Goal: Transaction & Acquisition: Book appointment/travel/reservation

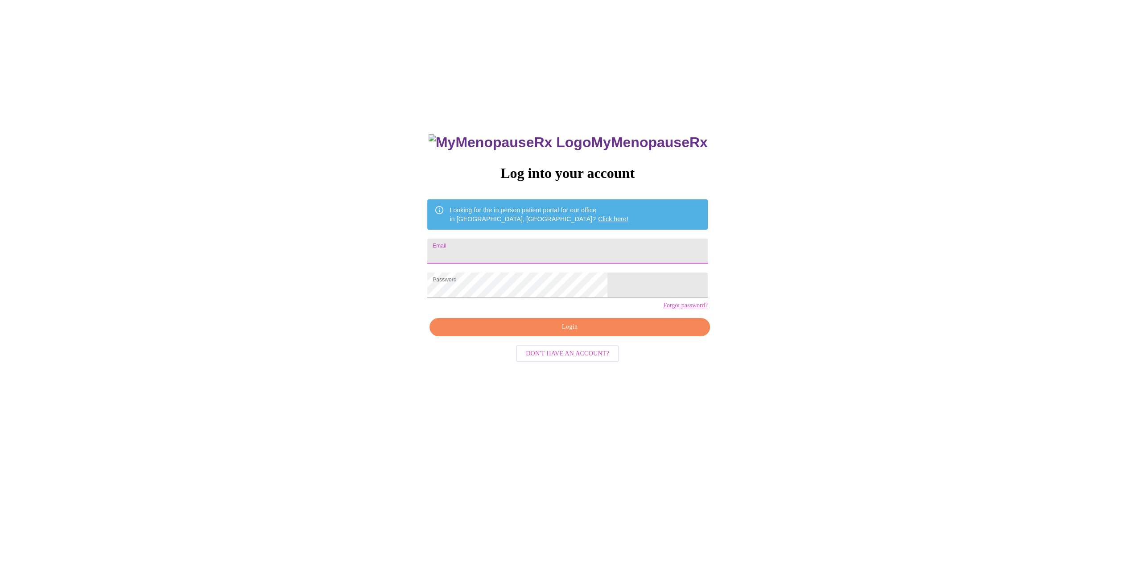
click at [600, 251] on input "Email" at bounding box center [567, 251] width 280 height 25
type input "[EMAIL_ADDRESS][DOMAIN_NAME]"
click at [563, 333] on span "Login" at bounding box center [570, 327] width 260 height 11
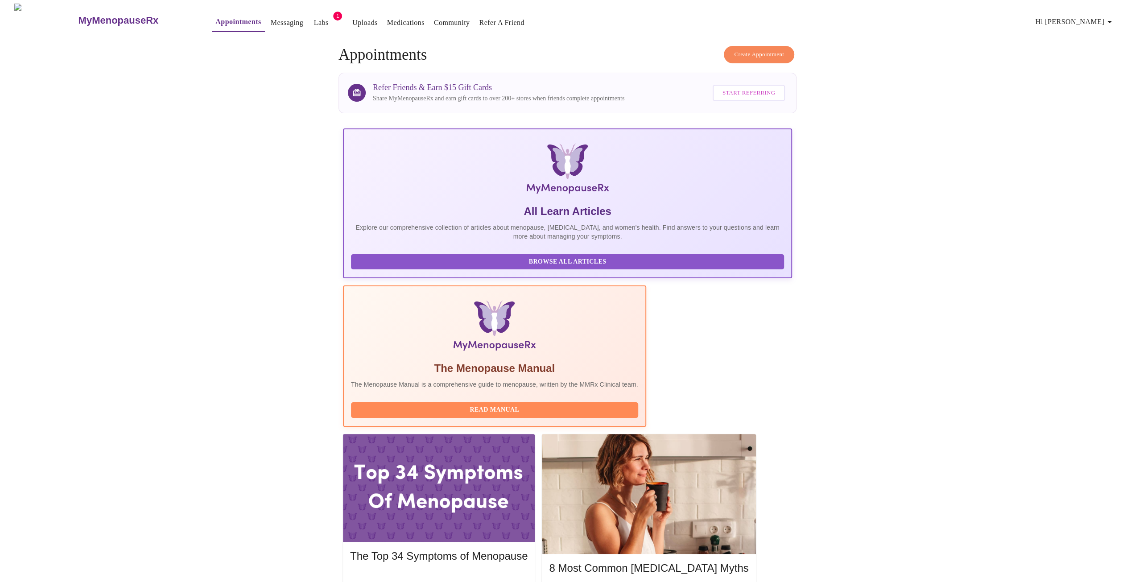
click at [755, 54] on span "Create Appointment" at bounding box center [759, 55] width 50 height 10
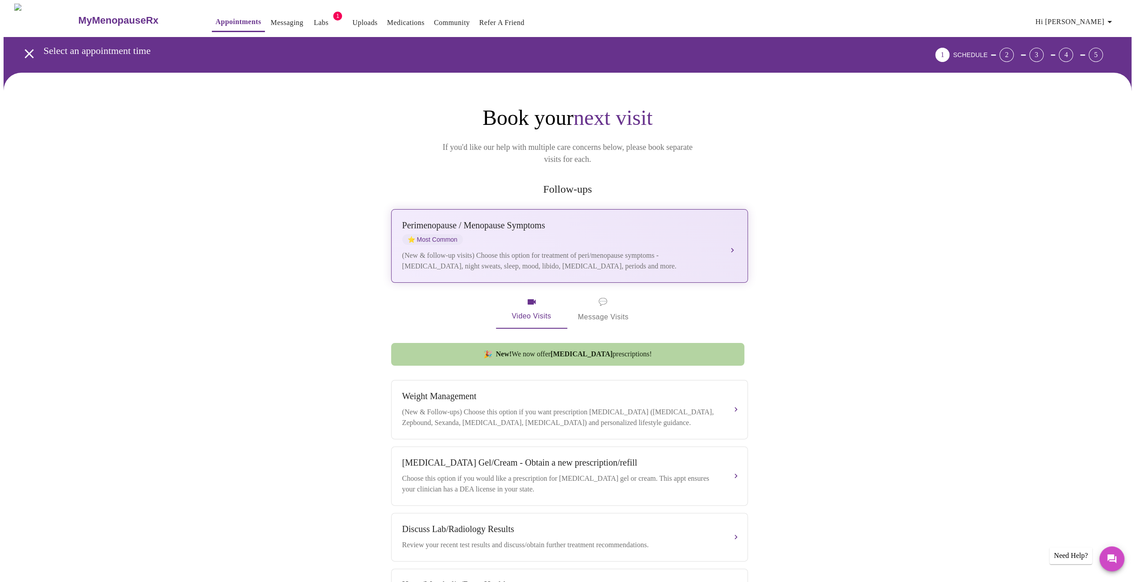
click at [570, 230] on div "[MEDICAL_DATA] / Menopause Symptoms ⭐ Most Common" at bounding box center [560, 232] width 317 height 25
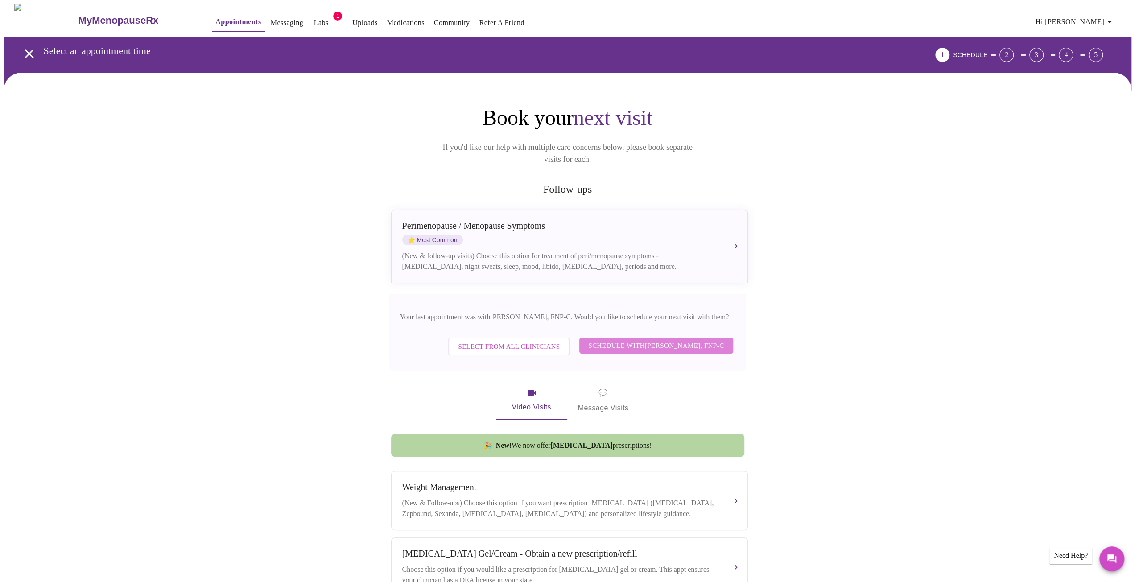
click at [664, 340] on span "Schedule with [PERSON_NAME], FNP-C" at bounding box center [656, 346] width 136 height 12
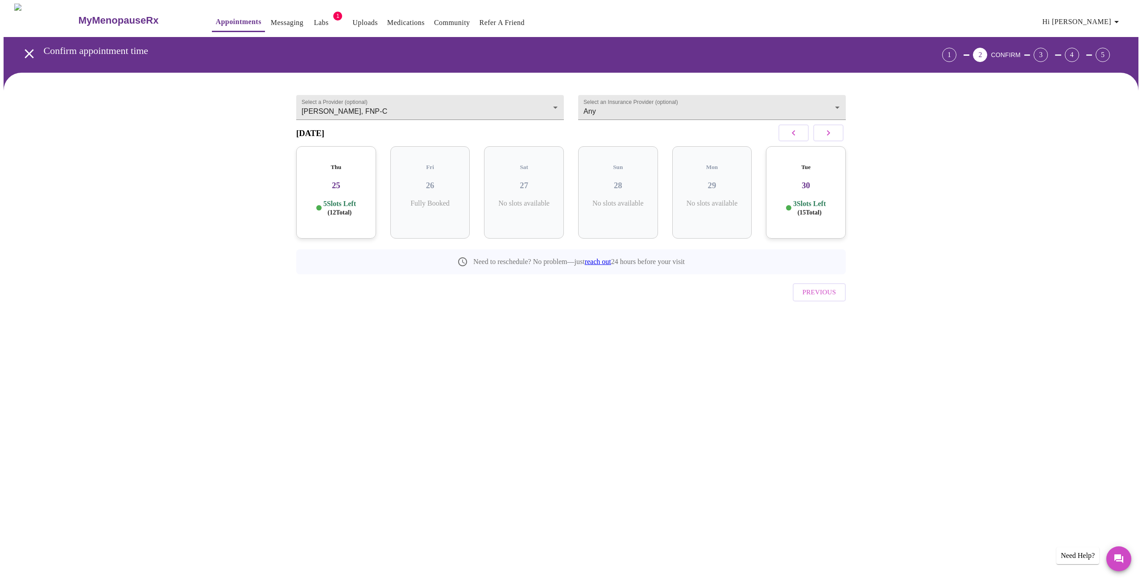
click at [831, 138] on icon "button" at bounding box center [828, 133] width 11 height 11
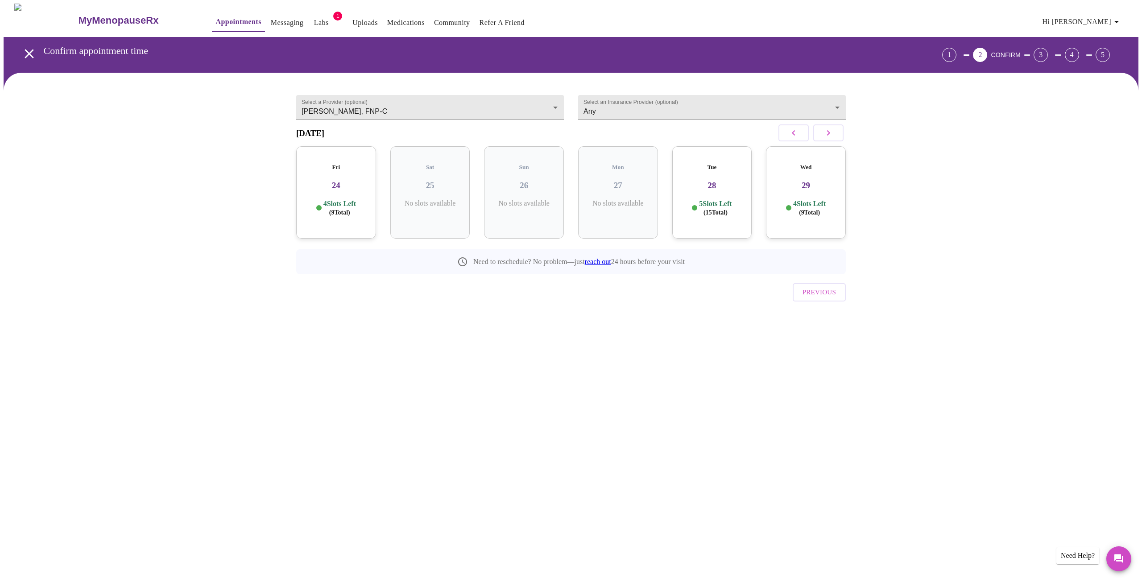
click at [831, 138] on icon "button" at bounding box center [828, 133] width 11 height 11
click at [795, 137] on icon "button" at bounding box center [793, 133] width 11 height 11
click at [820, 193] on div "Tue 04 6 Slots Left ( 18 Total)" at bounding box center [806, 192] width 80 height 92
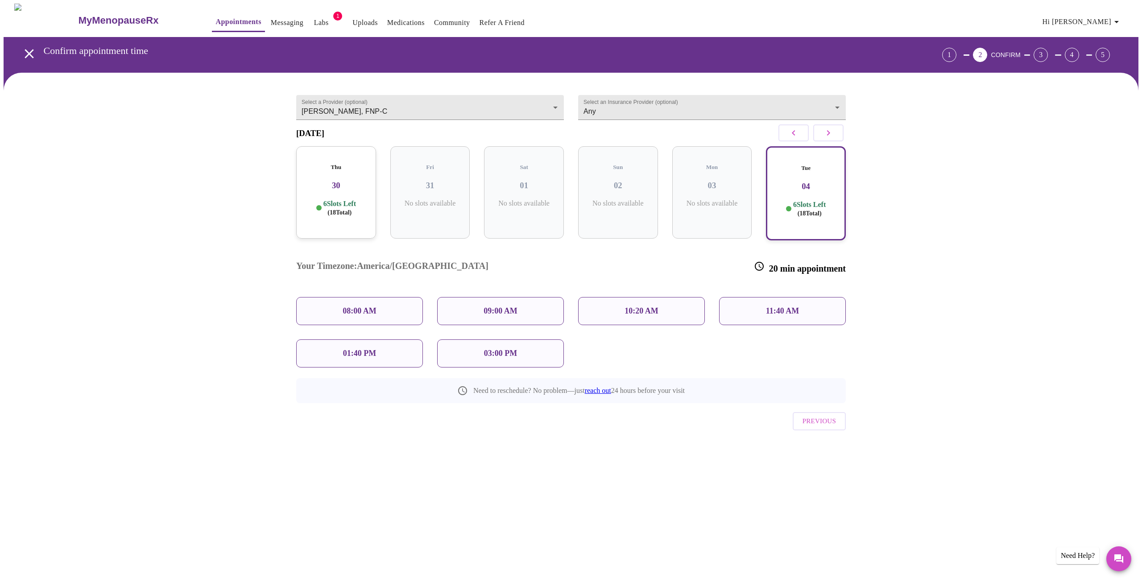
click at [523, 297] on div "09:00 AM" at bounding box center [500, 311] width 127 height 28
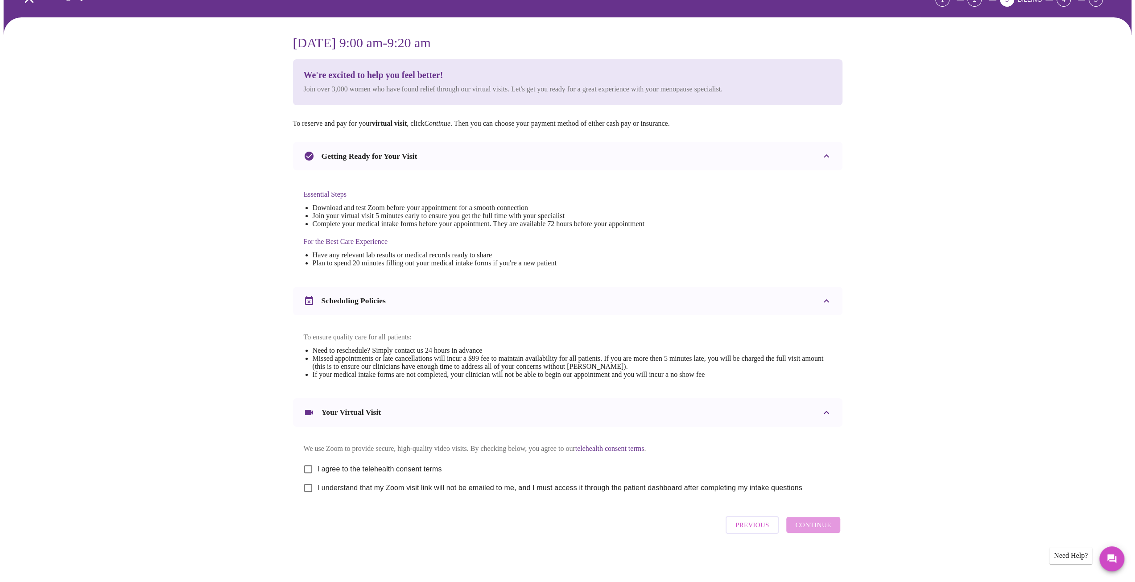
scroll to position [64, 0]
click at [310, 463] on input "I agree to the telehealth consent terms" at bounding box center [308, 469] width 19 height 19
checkbox input "true"
click at [309, 487] on input "I understand that my Zoom visit link will not be emailed to me, and I must acce…" at bounding box center [308, 488] width 19 height 19
checkbox input "true"
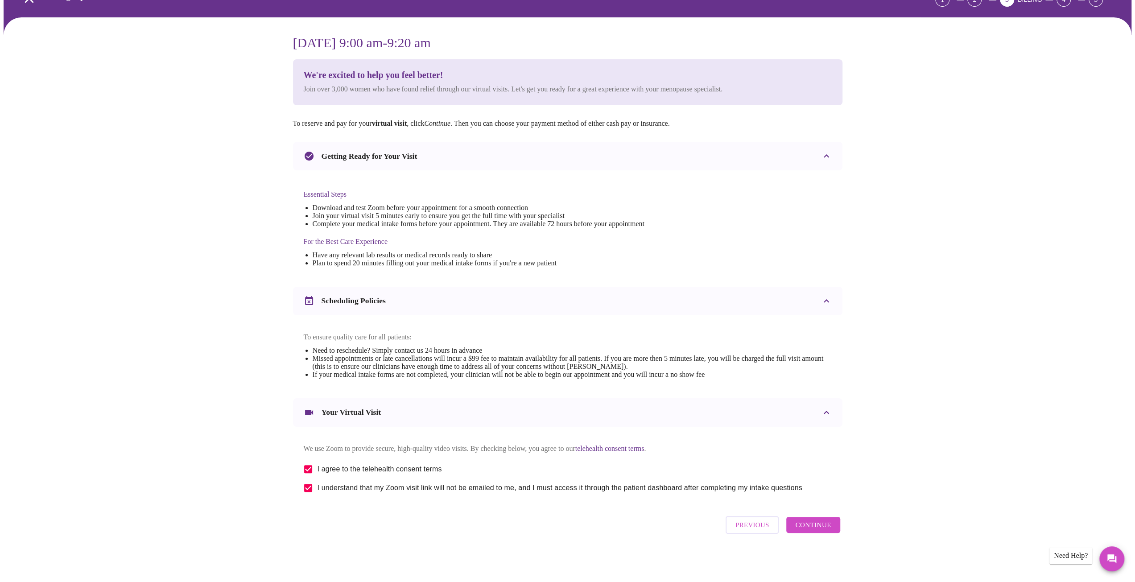
click at [804, 524] on span "Continue" at bounding box center [813, 525] width 36 height 12
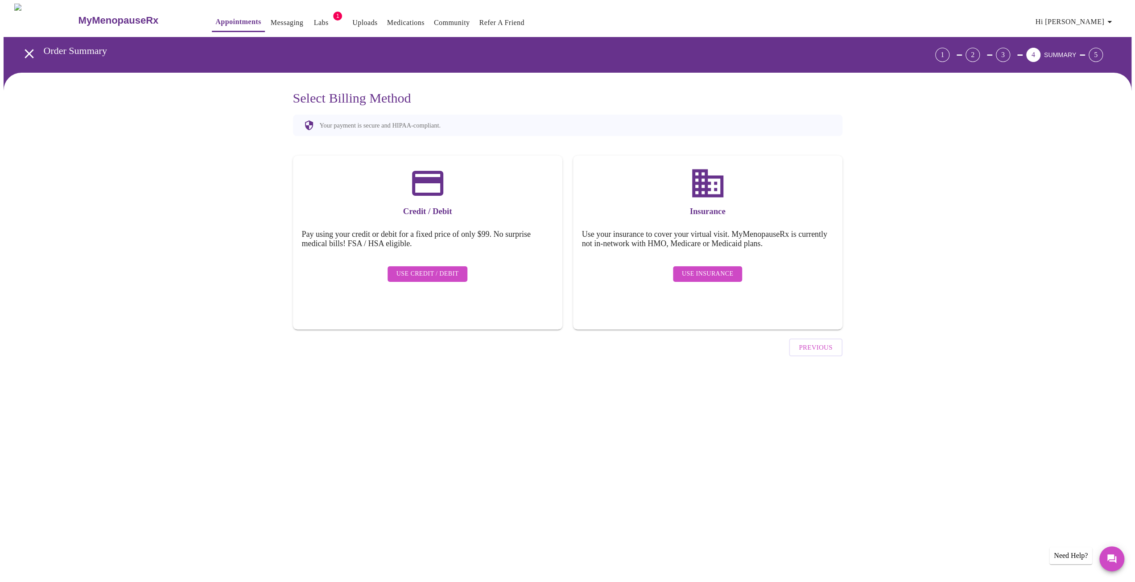
scroll to position [0, 0]
click at [707, 269] on span "Use Insurance" at bounding box center [710, 274] width 51 height 11
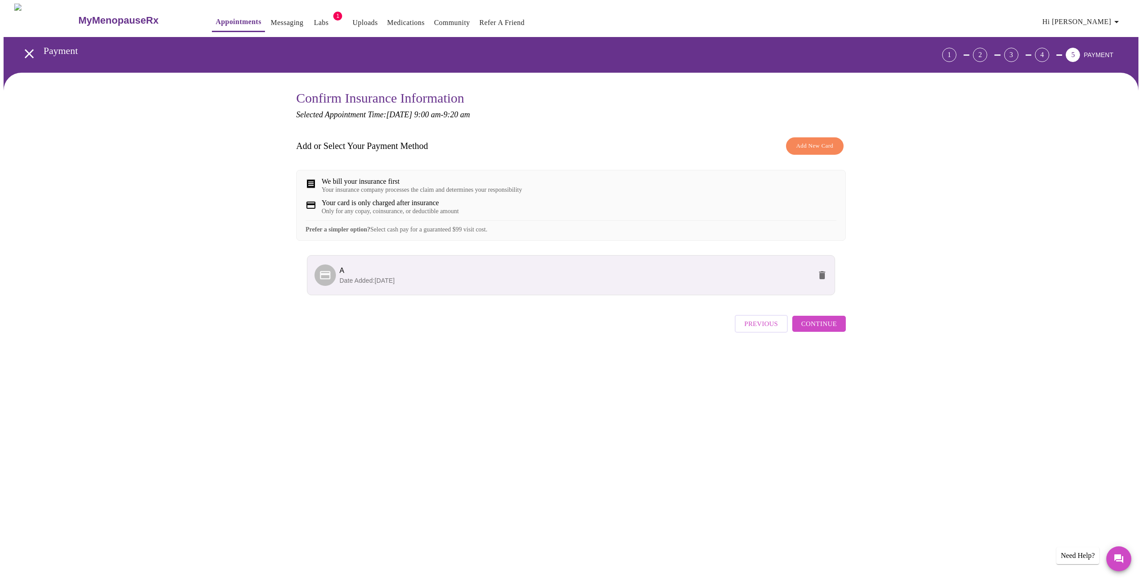
click at [814, 330] on span "Continue" at bounding box center [819, 324] width 36 height 12
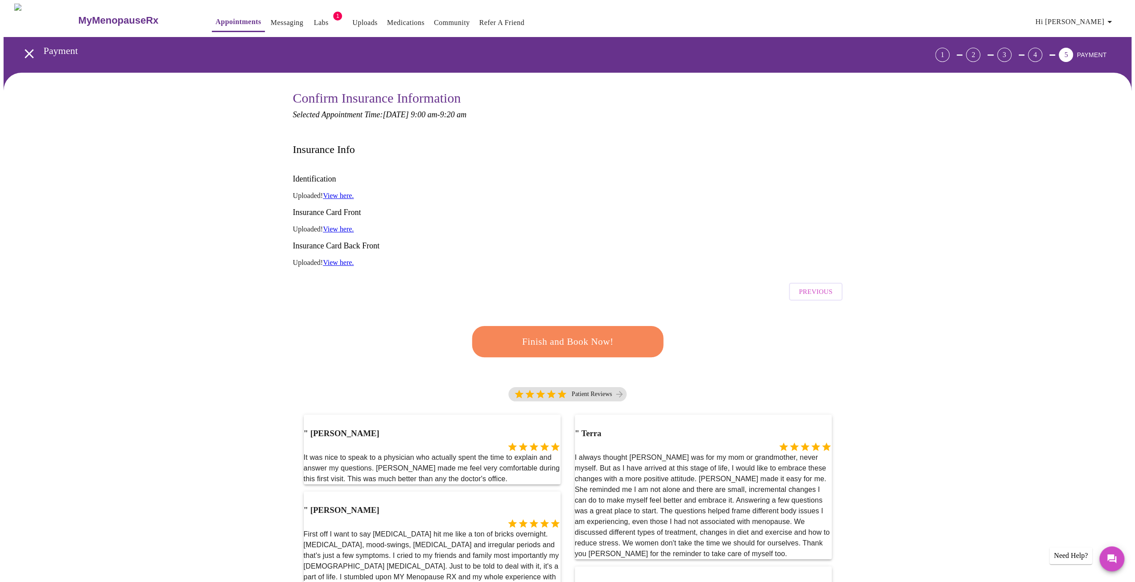
click at [578, 334] on span "Finish and Book Now!" at bounding box center [567, 342] width 165 height 17
